Goal: Information Seeking & Learning: Find specific fact

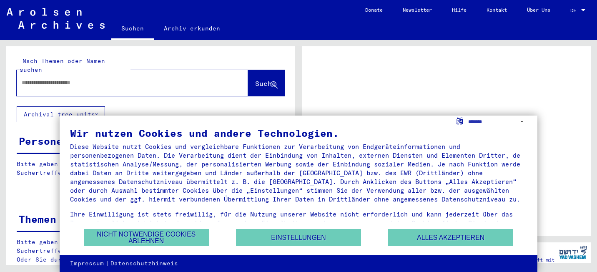
click at [519, 128] on div "Wir nutzen Cookies und andere Technologien." at bounding box center [298, 133] width 457 height 10
click at [161, 78] on input "text" at bounding box center [125, 82] width 206 height 9
type input "**********"
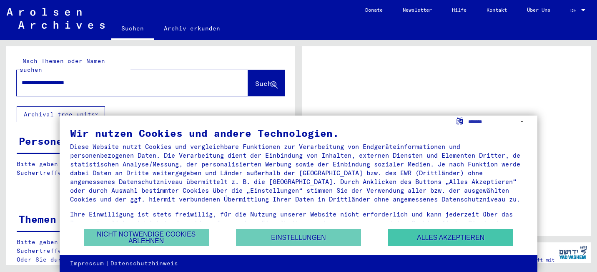
click at [410, 241] on button "Alles akzeptieren" at bounding box center [450, 237] width 125 height 17
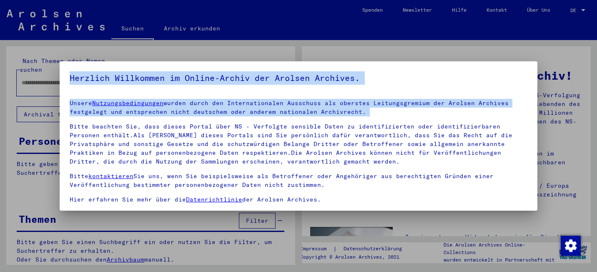
scroll to position [23, 0]
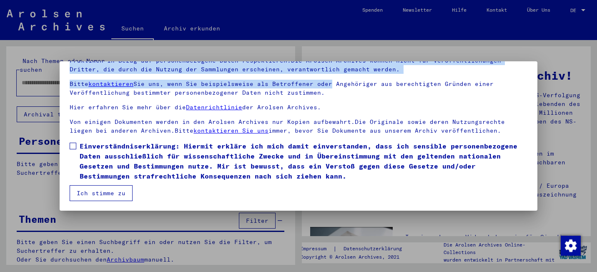
drag, startPoint x: 317, startPoint y: 117, endPoint x: 328, endPoint y: 87, distance: 32.1
click at [328, 87] on div "Unsere Nutzungsbedingungen wurden durch den Internationalen Ausschuss als obers…" at bounding box center [298, 71] width 457 height 128
click at [137, 158] on span "Einverständniserklärung: Hiermit erkläre ich mich damit einverstanden, dass ich…" at bounding box center [303, 161] width 447 height 40
click at [115, 196] on button "Ich stimme zu" at bounding box center [101, 193] width 63 height 16
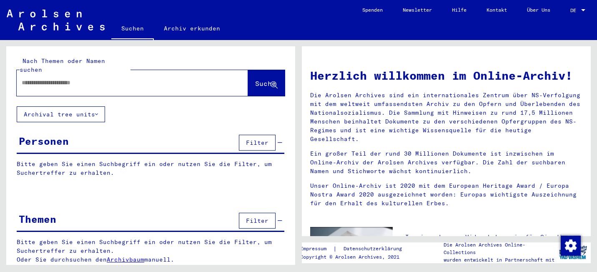
click at [255, 80] on span "Suche" at bounding box center [266, 84] width 22 height 9
click at [160, 78] on input "text" at bounding box center [122, 82] width 201 height 9
type input "**********"
click at [280, 76] on button "Suche" at bounding box center [266, 83] width 37 height 26
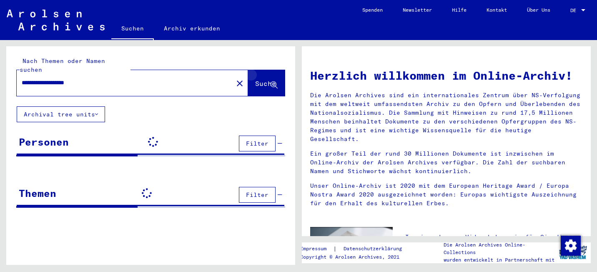
click at [280, 76] on button "Suche" at bounding box center [266, 83] width 37 height 26
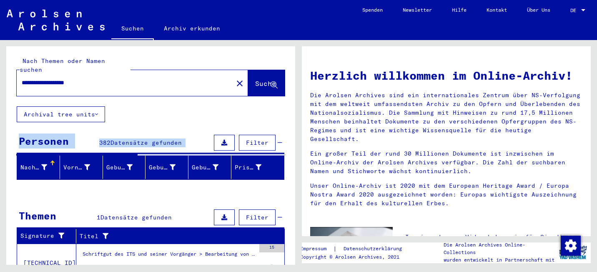
drag, startPoint x: 288, startPoint y: 85, endPoint x: 275, endPoint y: 171, distance: 86.9
click at [275, 171] on yv-its-search-home "**********" at bounding box center [150, 179] width 289 height 267
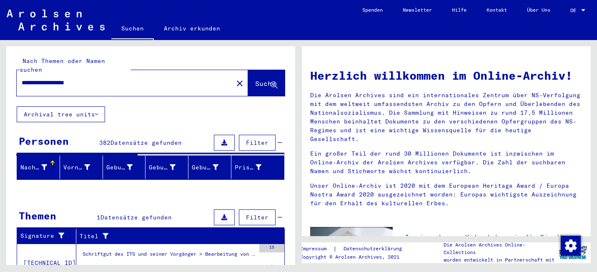
click at [182, 265] on mat-sidenav-content "**********" at bounding box center [298, 136] width 597 height 272
click at [197, 250] on div "Schriftgut des ITS und seiner Vorgänger > Bearbeitung von Anfragen > Fallbezoge…" at bounding box center [168, 256] width 172 height 12
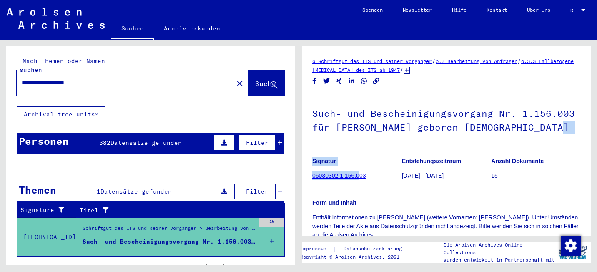
drag, startPoint x: 370, startPoint y: 141, endPoint x: 359, endPoint y: 177, distance: 38.5
click at [359, 177] on div "Such- und Bescheinigungsvorgang Nr. 1.156.003 für [PERSON_NAME] geboren [DEMOGR…" at bounding box center [446, 166] width 268 height 145
click at [359, 177] on link "06030302.1.156.003" at bounding box center [338, 175] width 53 height 7
click at [352, 143] on h1 "Such- und Bescheinigungsvorgang Nr. 1.156.003 für [PERSON_NAME] geboren [DEMOGR…" at bounding box center [446, 119] width 268 height 50
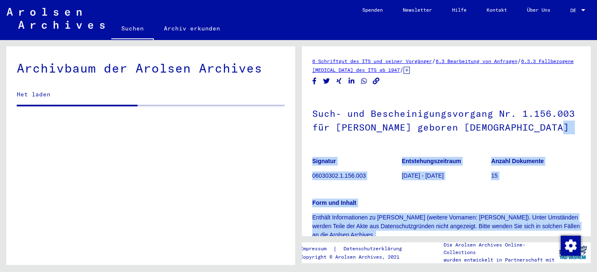
scroll to position [126, 0]
